Goal: Task Accomplishment & Management: Complete application form

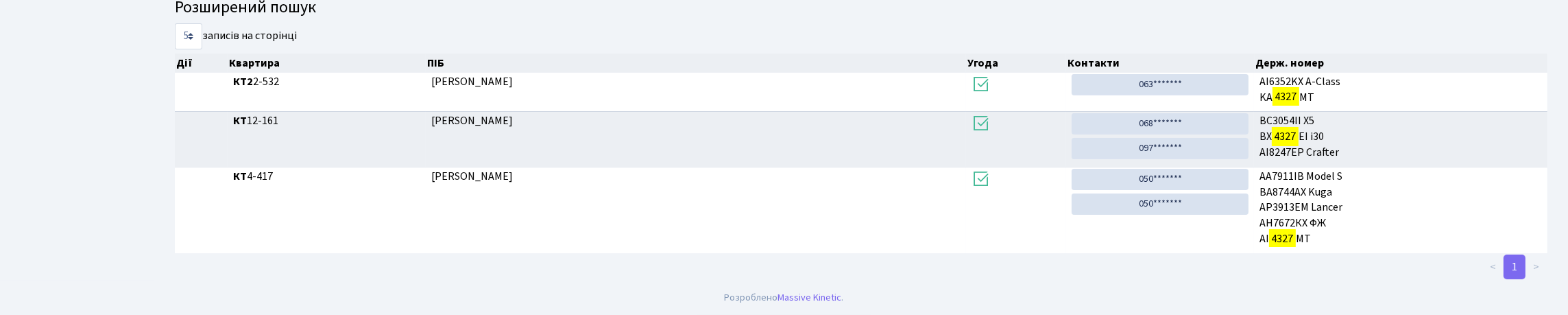
scroll to position [83, 0]
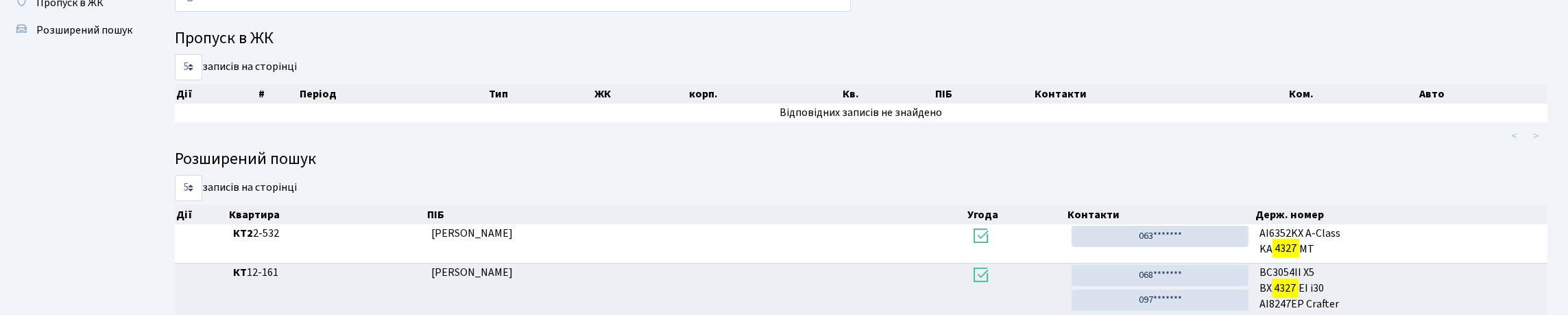
type input "4"
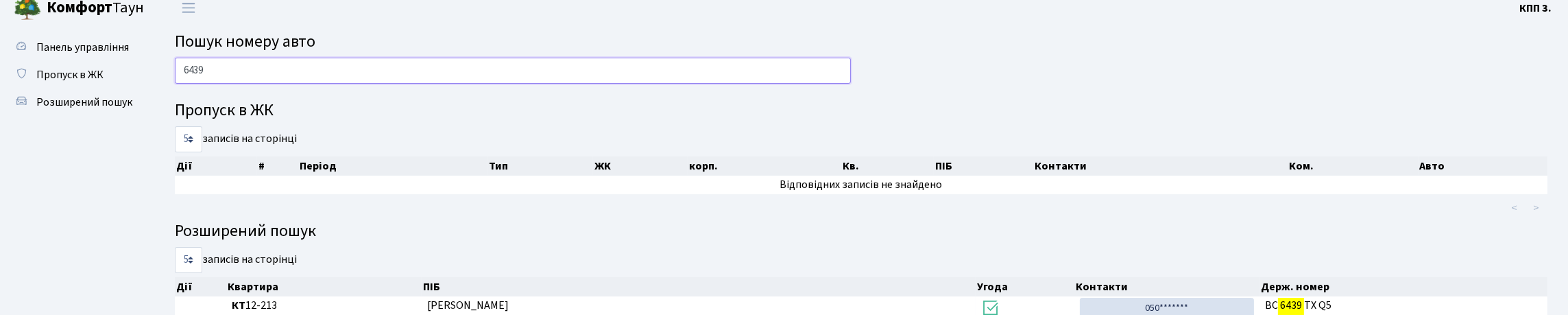
scroll to position [0, 0]
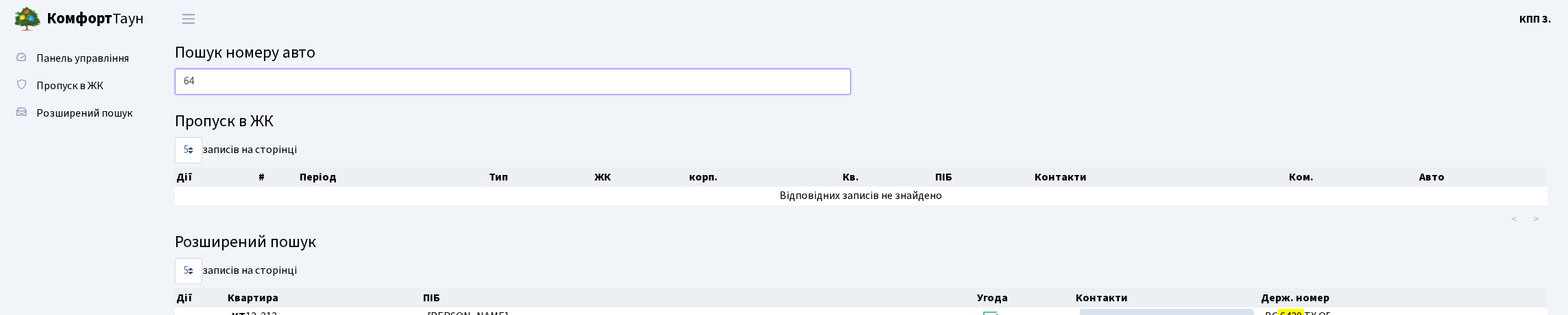
type input "6"
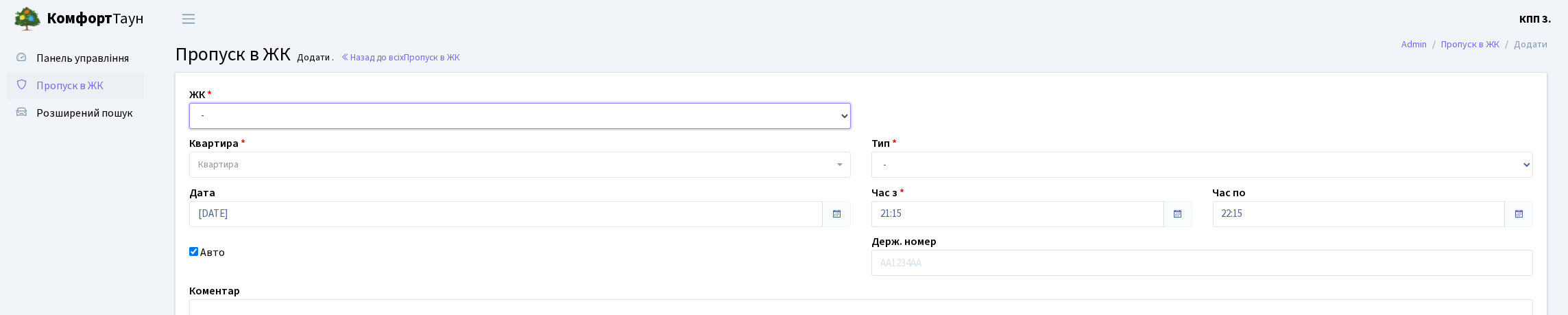
drag, startPoint x: 377, startPoint y: 121, endPoint x: 344, endPoint y: 149, distance: 43.3
click at [377, 121] on select "- КТ, вул. Регенераторна, 4 КТ2, просп. Соборності, 17 КТ3, вул. Березнева, 16 …" at bounding box center [520, 115] width 662 height 26
select select "271"
click at [193, 119] on select "- КТ, вул. Регенераторна, 4 КТ2, просп. Соборності, 17 КТ3, вул. Березнева, 16 …" at bounding box center [520, 115] width 662 height 26
select select
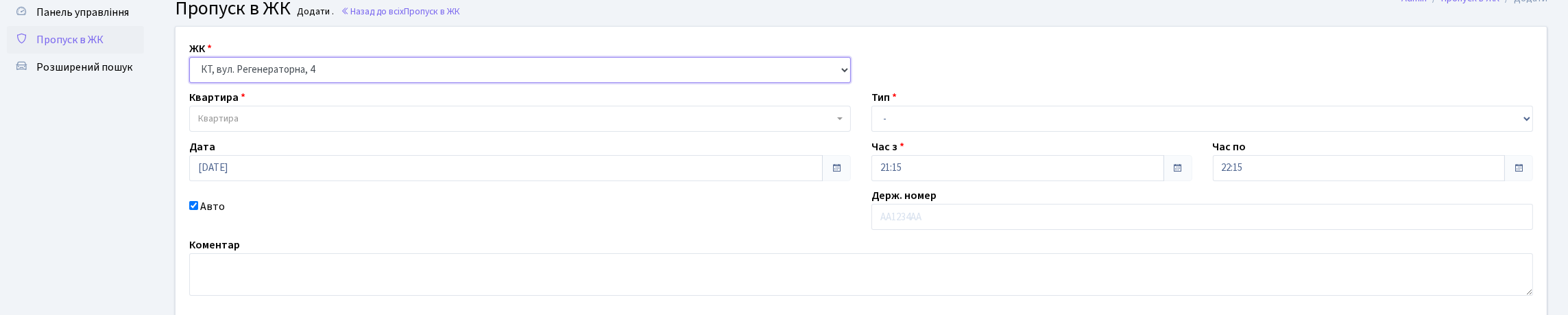
scroll to position [68, 0]
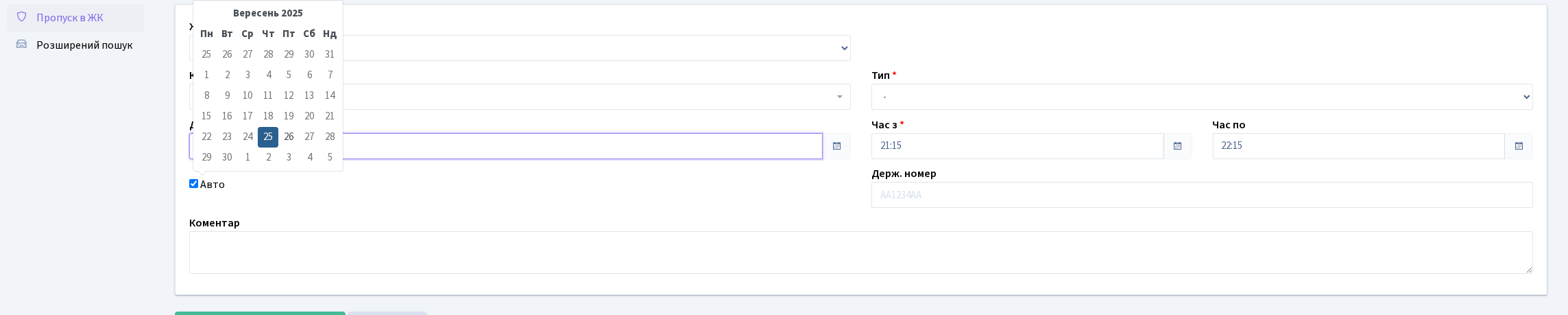
click at [235, 159] on input "25.09.2025" at bounding box center [505, 146] width 634 height 26
click at [290, 138] on td "26" at bounding box center [288, 137] width 21 height 21
type input "26.09.2025"
click at [270, 159] on input "26.09.2025" at bounding box center [505, 146] width 634 height 26
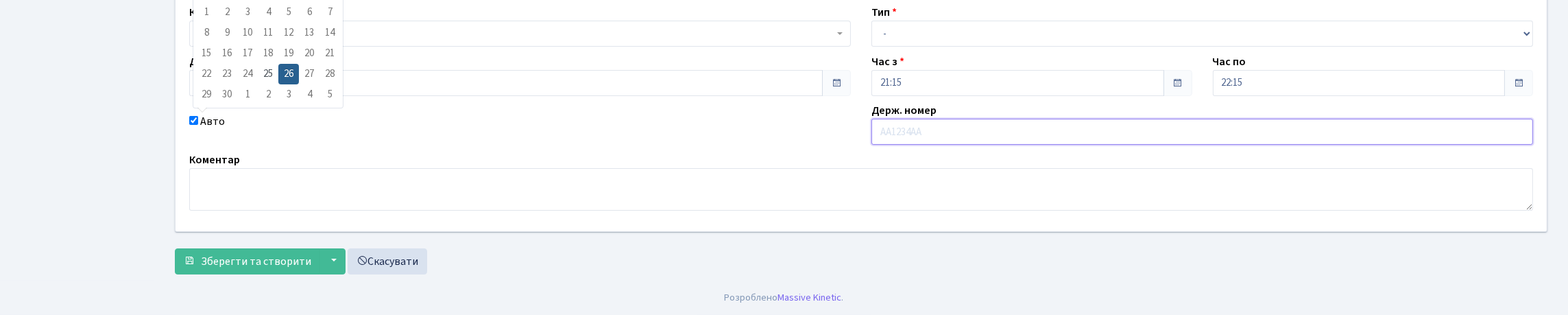
click at [945, 144] on input "text" at bounding box center [1202, 132] width 662 height 26
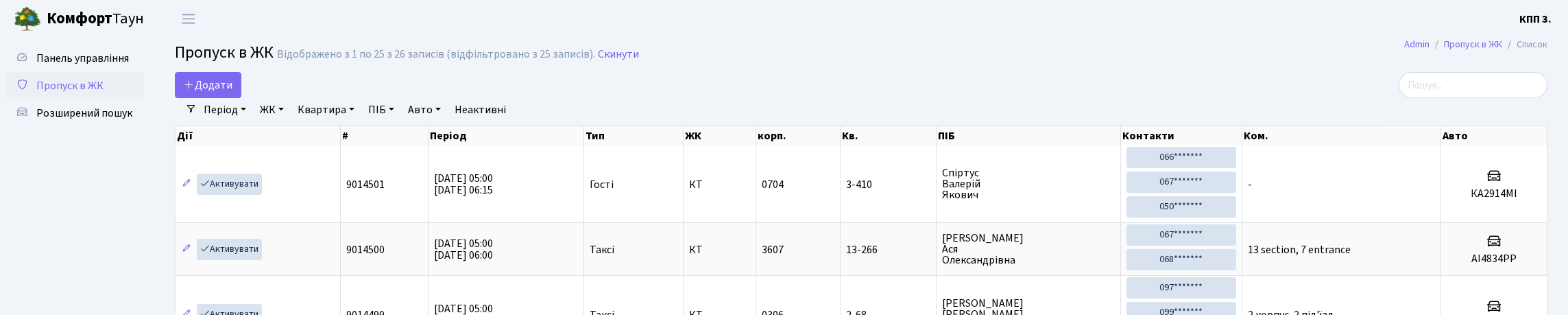
select select "25"
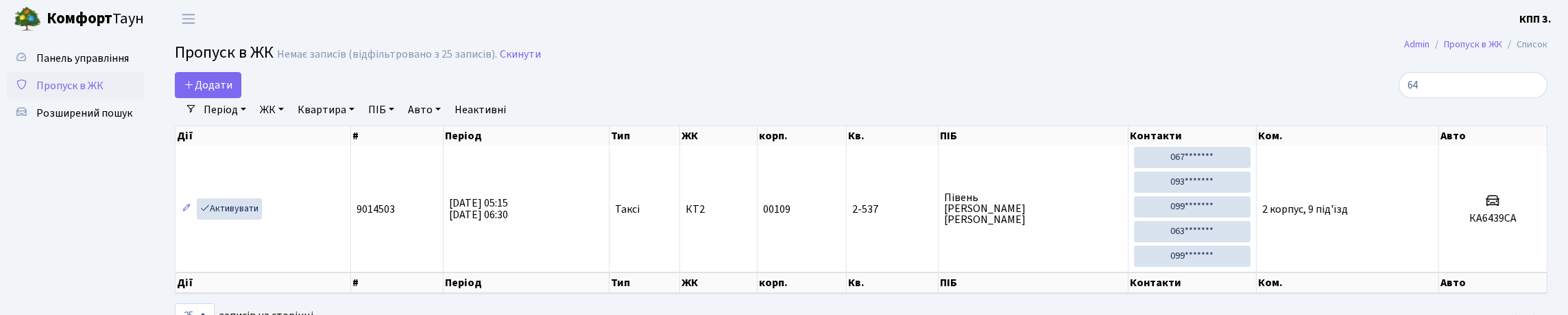
type input "6"
